Goal: Information Seeking & Learning: Find specific fact

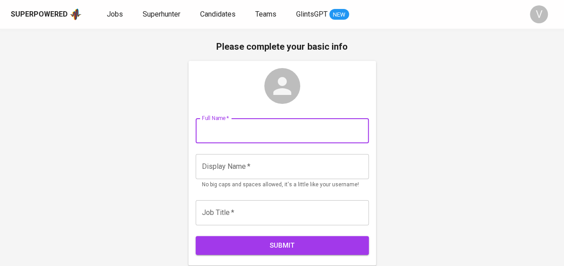
click at [261, 139] on input "text" at bounding box center [282, 130] width 173 height 25
type input "Via"
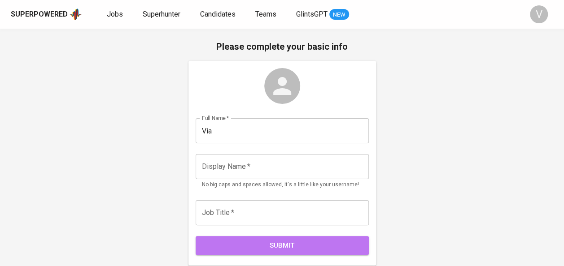
click at [264, 238] on button "Submit" at bounding box center [282, 245] width 173 height 19
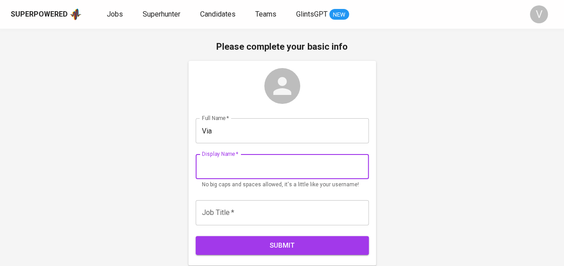
click at [229, 165] on input "text" at bounding box center [282, 166] width 173 height 25
type input "L"
type input "Via"
click at [260, 245] on span "Submit" at bounding box center [281, 246] width 153 height 12
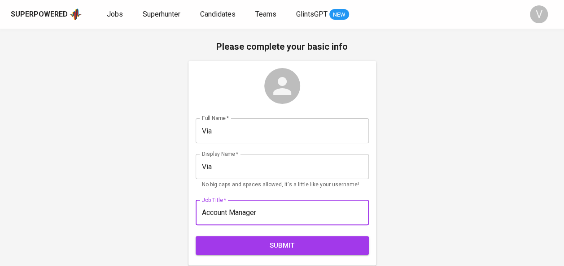
type input "Account Manager"
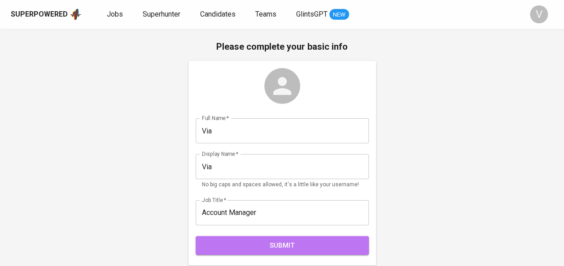
click at [240, 239] on button "Submit" at bounding box center [282, 245] width 173 height 19
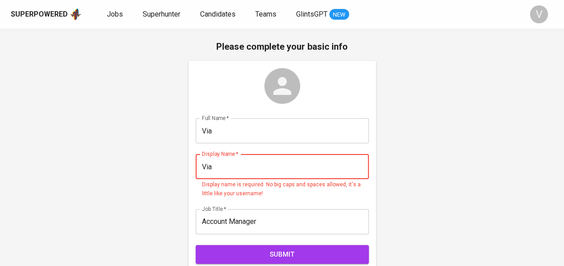
click at [205, 166] on input "Via" at bounding box center [282, 166] width 173 height 25
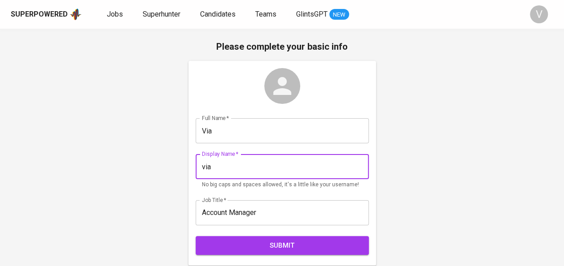
type input "via"
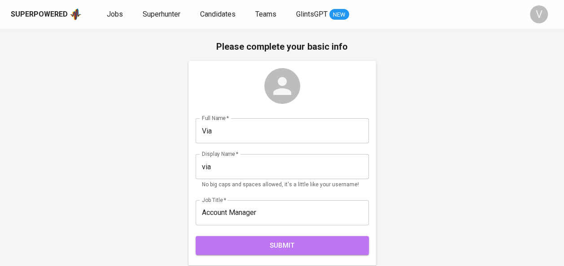
click at [248, 239] on button "Submit" at bounding box center [282, 245] width 173 height 19
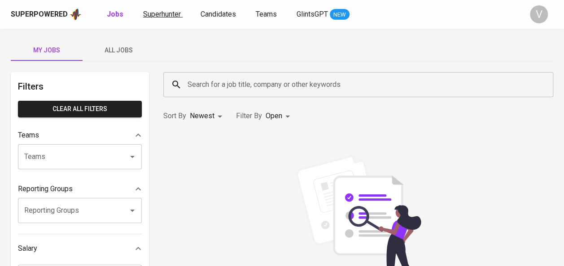
click at [163, 16] on span "Superhunter" at bounding box center [162, 14] width 38 height 9
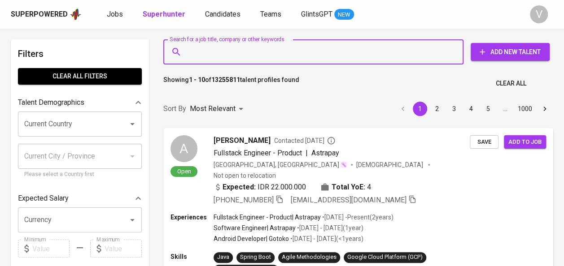
click at [223, 58] on input "Search for a job title, company or other keywords" at bounding box center [315, 52] width 261 height 17
paste input "hikmat.hanifah@gmail.com"
type input "hikmat.hanifah@gmail.com"
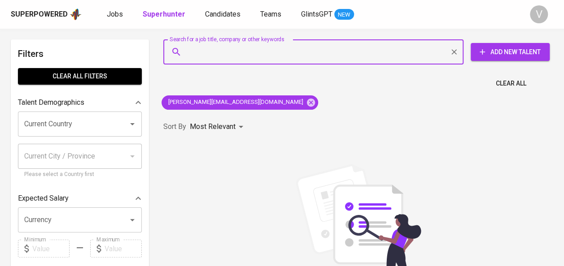
click at [229, 56] on input "Search for a job title, company or other keywords" at bounding box center [315, 52] width 261 height 17
paste input "hanifah.hikmat@agungtoyota.co.id"
type input "hanifah.hikmat@agungtoyota.co.id"
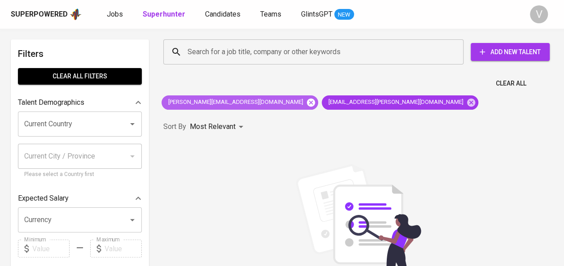
click at [307, 104] on icon at bounding box center [311, 102] width 8 height 8
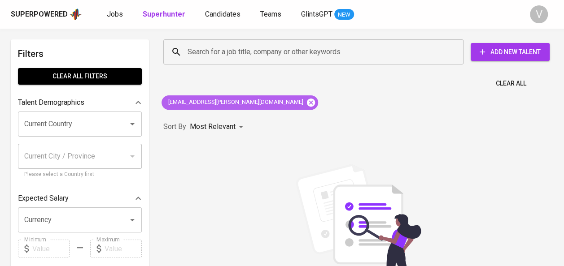
click at [306, 98] on icon at bounding box center [311, 103] width 10 height 10
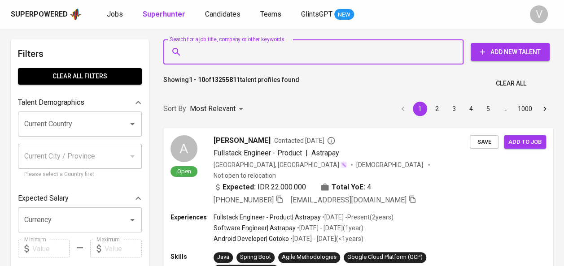
click at [233, 55] on input "Search for a job title, company or other keywords" at bounding box center [315, 52] width 261 height 17
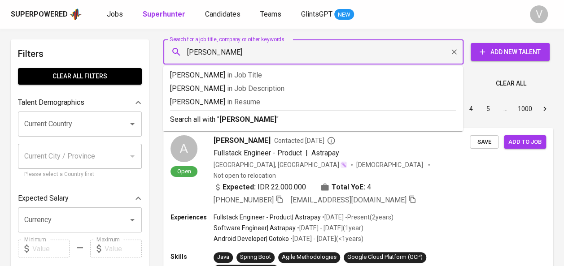
type input "[PERSON_NAME]"
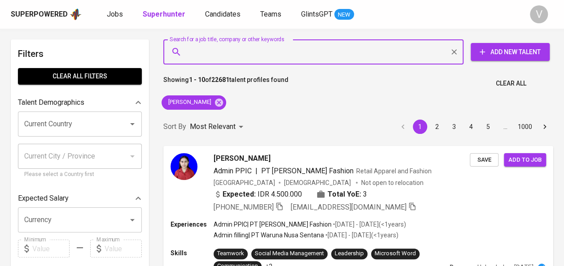
paste input "Agung Toyota"
type input "Agung Toyota"
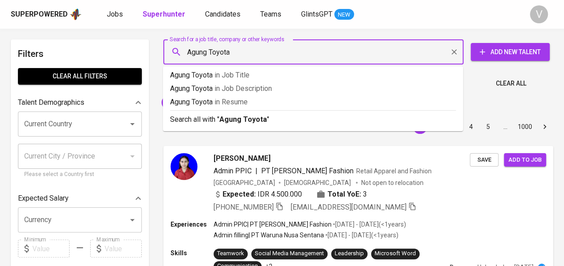
click at [223, 57] on input "Agung Toyota" at bounding box center [315, 52] width 261 height 17
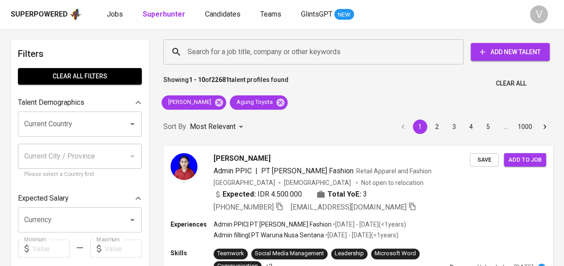
click at [485, 72] on div "Showing 1 - 10 of 22681 talent profiles found Clear All" at bounding box center [358, 81] width 401 height 22
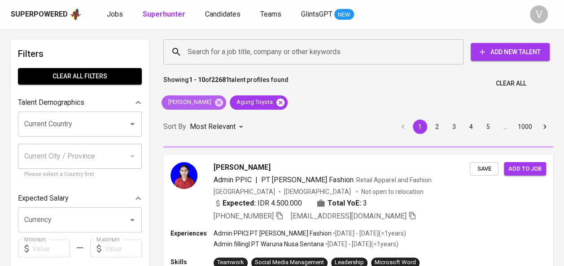
click at [215, 99] on icon at bounding box center [219, 102] width 8 height 8
click at [275, 102] on icon at bounding box center [280, 103] width 10 height 10
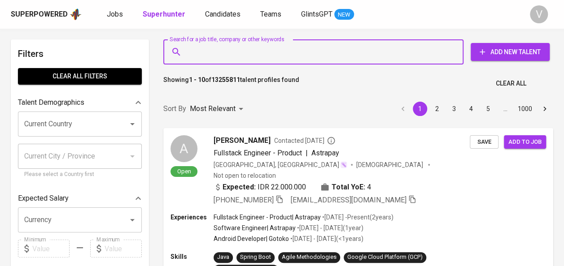
click at [225, 52] on input "Search for a job title, company or other keywords" at bounding box center [315, 52] width 261 height 17
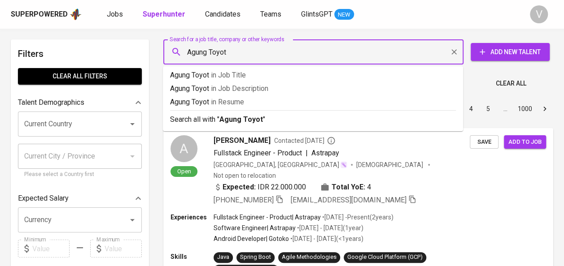
type input "Agung Toyota"
click at [425, 158] on div "Fullstack Engineer - Product | Astrapay" at bounding box center [341, 153] width 257 height 11
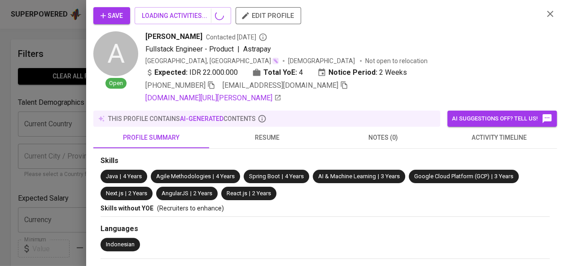
click at [494, 54] on div at bounding box center [282, 133] width 564 height 266
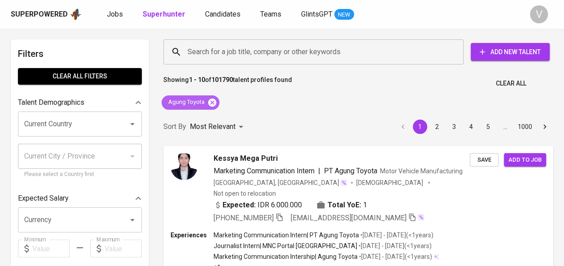
click at [213, 100] on icon at bounding box center [212, 102] width 8 height 8
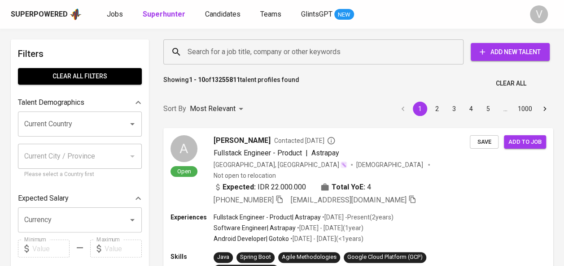
click at [244, 56] on input "Search for a job title, company or other keywords" at bounding box center [315, 52] width 261 height 17
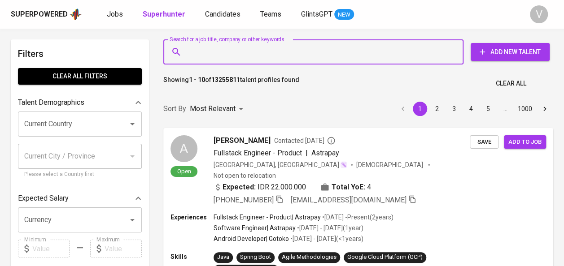
paste input "[PERSON_NAME]"
type input "[PERSON_NAME]"
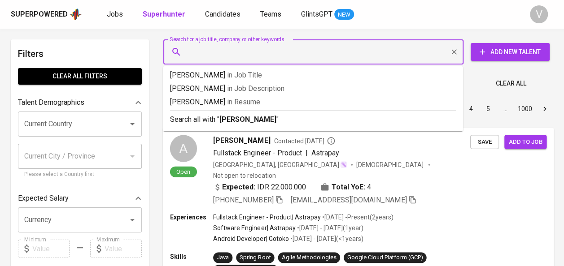
click at [416, 146] on div "[PERSON_NAME] Contacted [DATE]" at bounding box center [341, 140] width 257 height 11
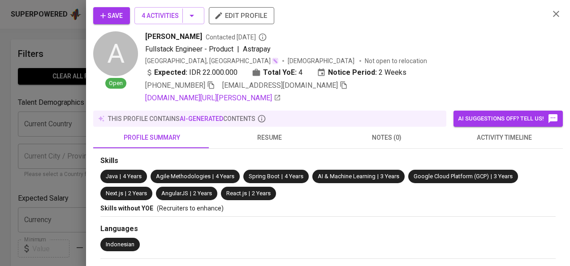
click at [547, 13] on div "Save 4 Activities edit profile A Open [PERSON_NAME] Contacted [DATE] Fullstack …" at bounding box center [328, 55] width 470 height 96
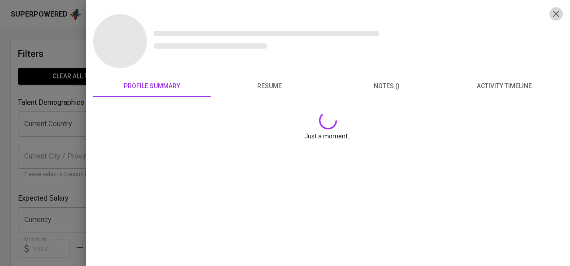
click at [556, 12] on icon "button" at bounding box center [556, 14] width 11 height 11
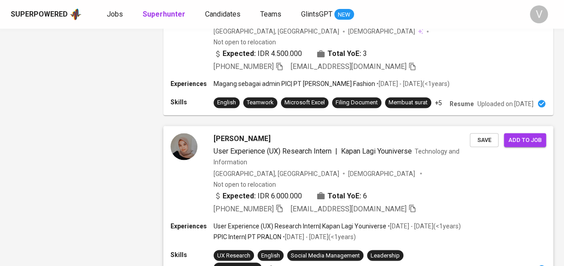
scroll to position [737, 0]
